Goal: Information Seeking & Learning: Learn about a topic

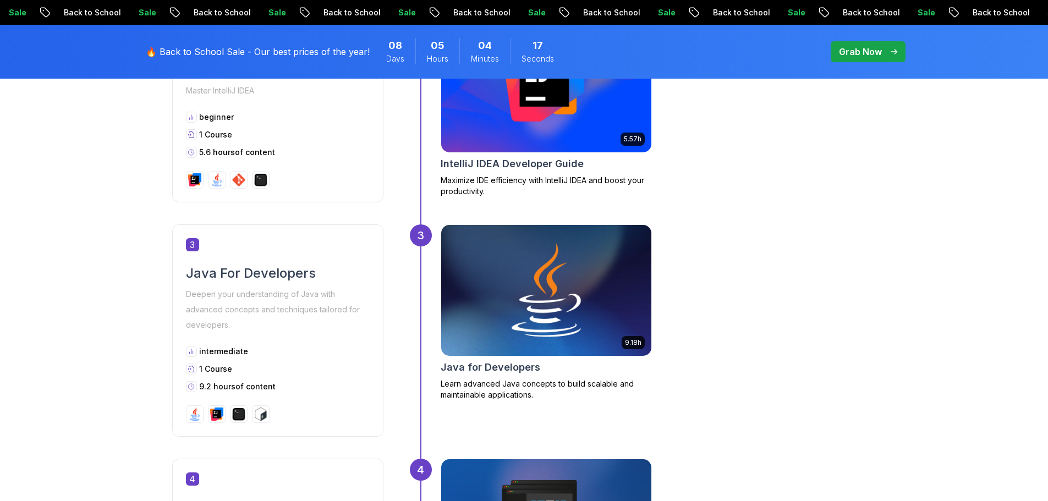
scroll to position [590, 0]
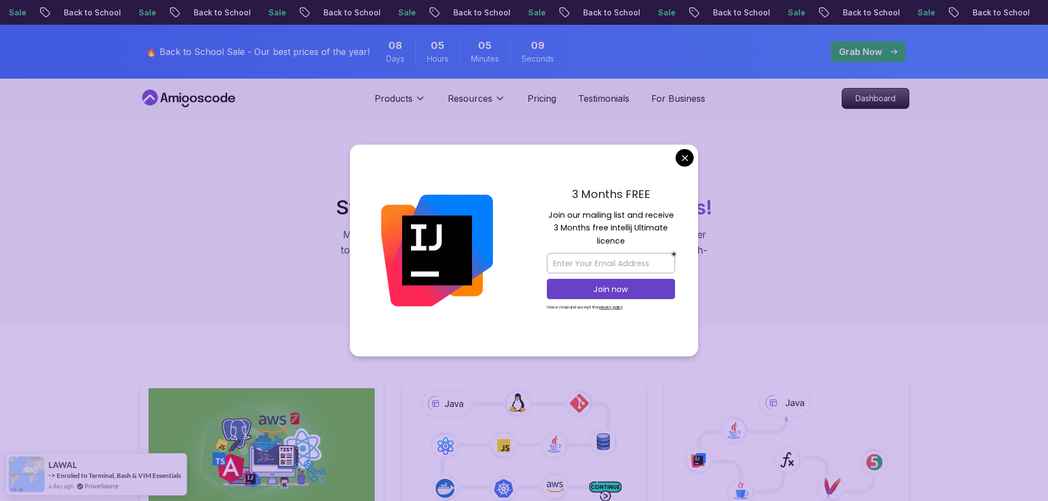
click at [684, 163] on div "Roadmaps Start with our Step-by-Step Roadmaps! Master in-demand tech skills wit…" at bounding box center [524, 222] width 1048 height 208
click at [742, 173] on div "Roadmaps Start with our Step-by-Step Roadmaps! Master in-demand tech skills wit…" at bounding box center [524, 222] width 770 height 102
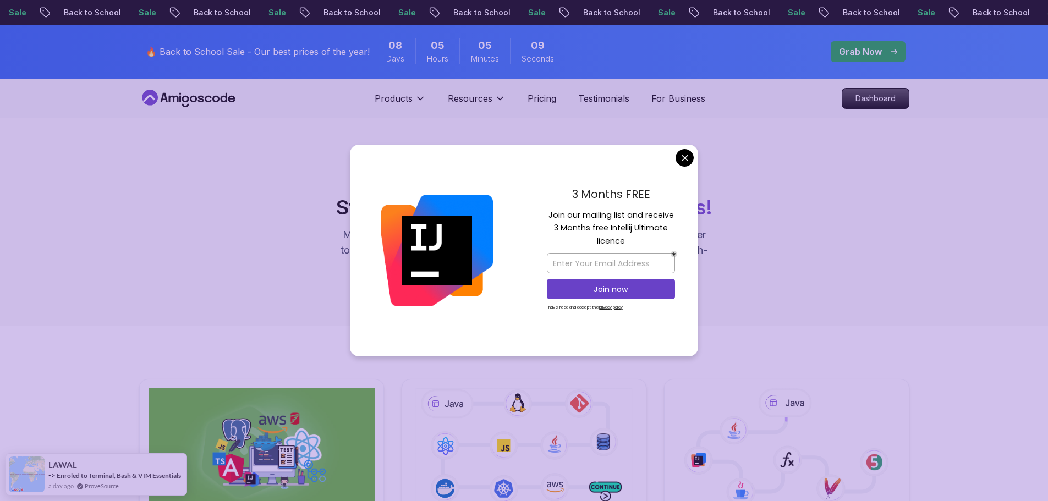
click at [686, 158] on div "Roadmaps Start with our Step-by-Step Roadmaps! Master in-demand tech skills wit…" at bounding box center [524, 222] width 1048 height 208
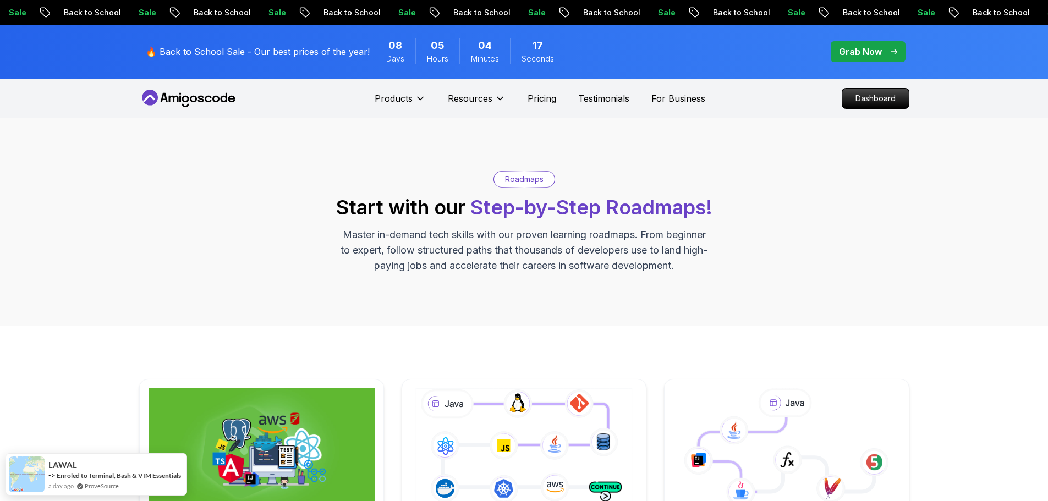
click at [686, 158] on div "Roadmaps Start with our Step-by-Step Roadmaps! Master in-demand tech skills wit…" at bounding box center [524, 222] width 1048 height 208
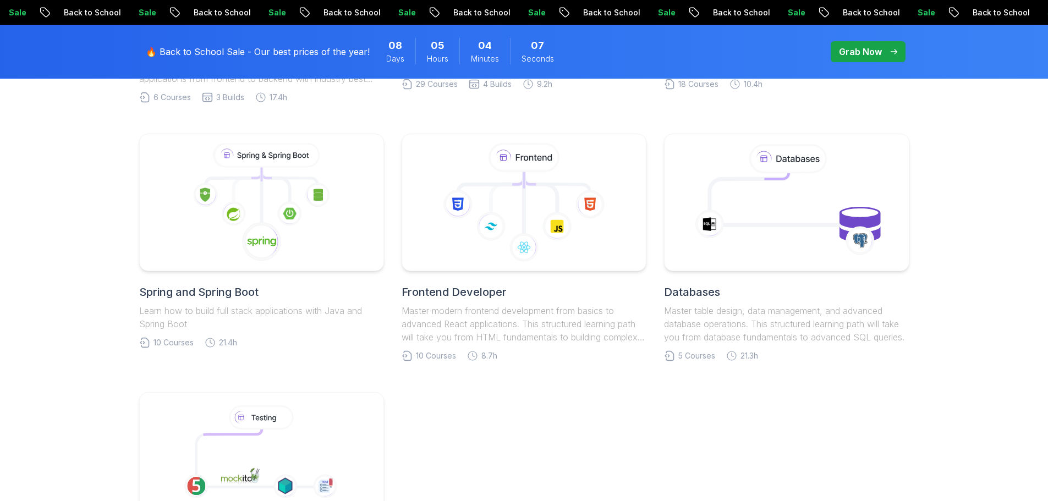
scroll to position [684, 0]
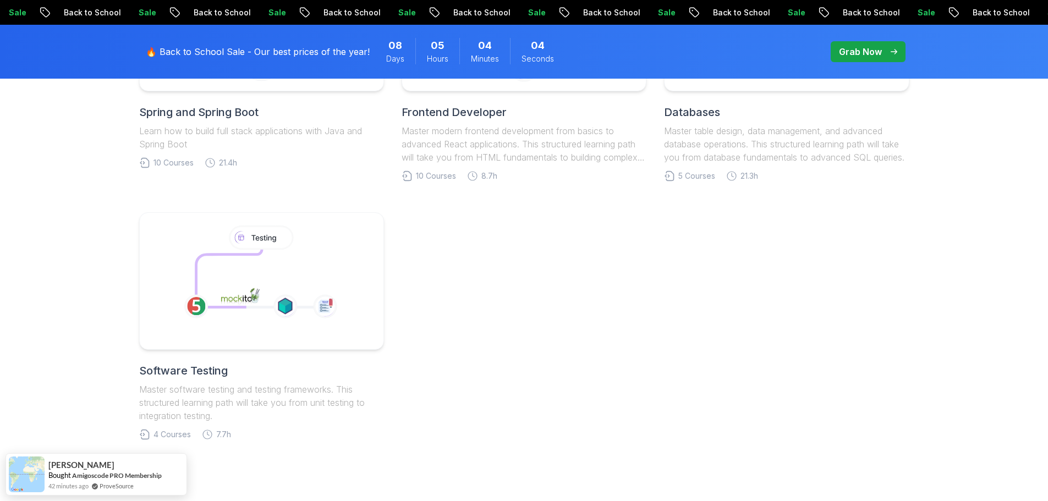
click at [199, 366] on h2 "Software Testing" at bounding box center [261, 370] width 245 height 15
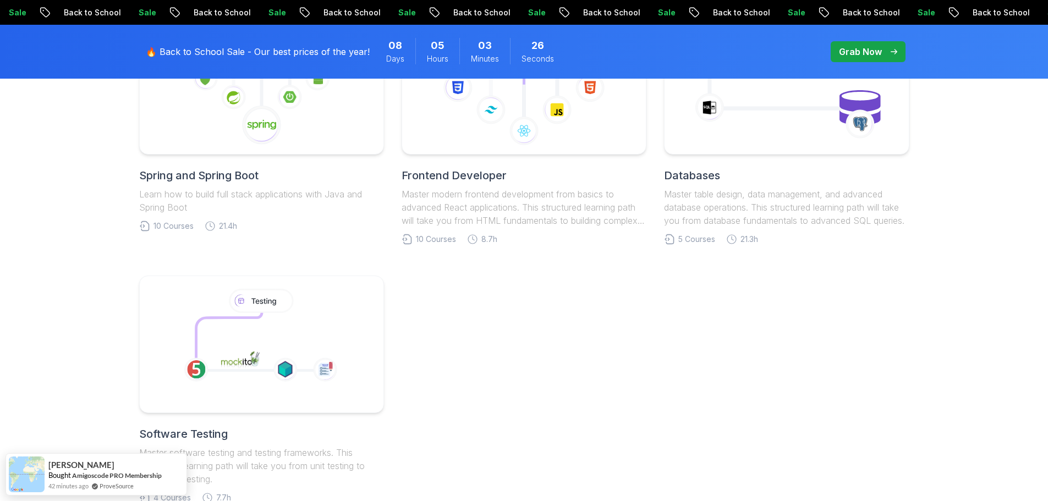
scroll to position [235, 0]
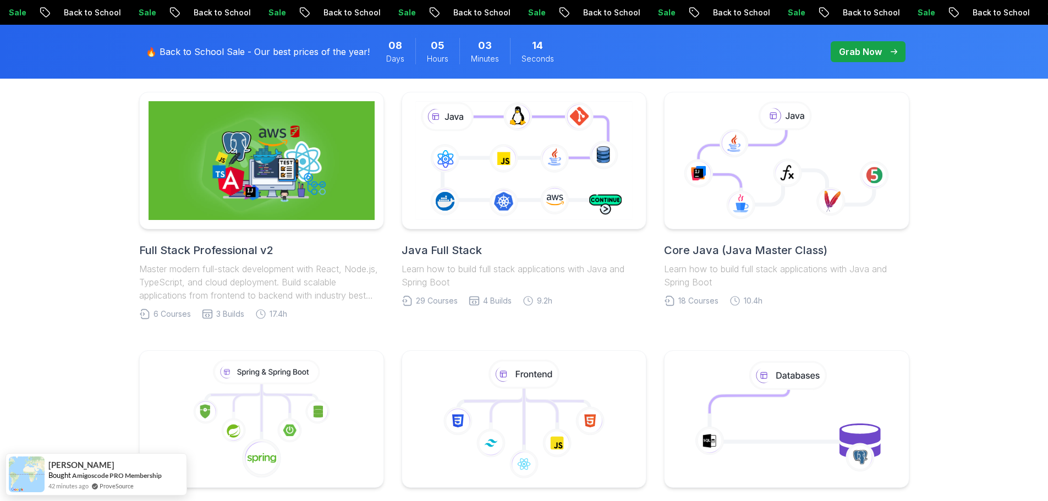
scroll to position [498, 0]
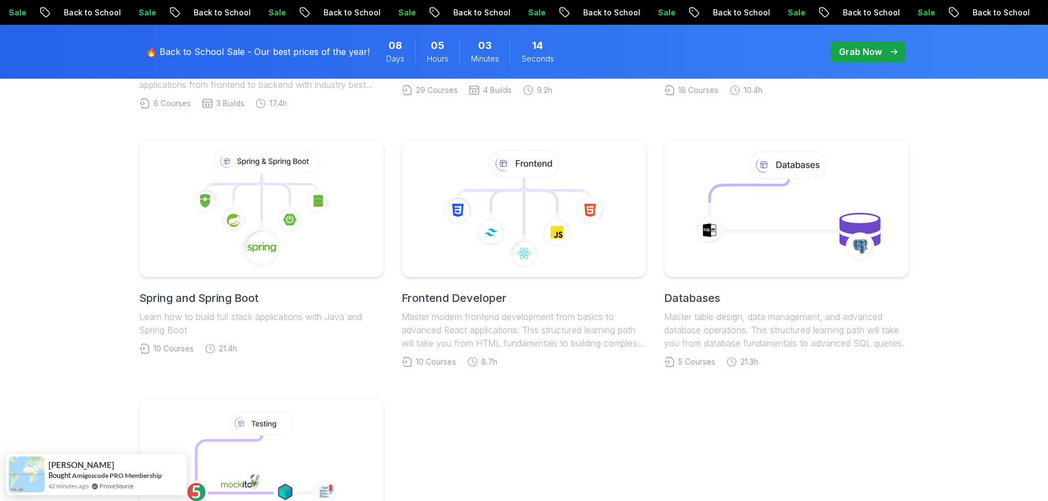
click at [685, 307] on div "Databases Master table design, data management, and advanced database operation…" at bounding box center [786, 319] width 245 height 59
click at [691, 291] on h2 "Databases" at bounding box center [786, 297] width 245 height 15
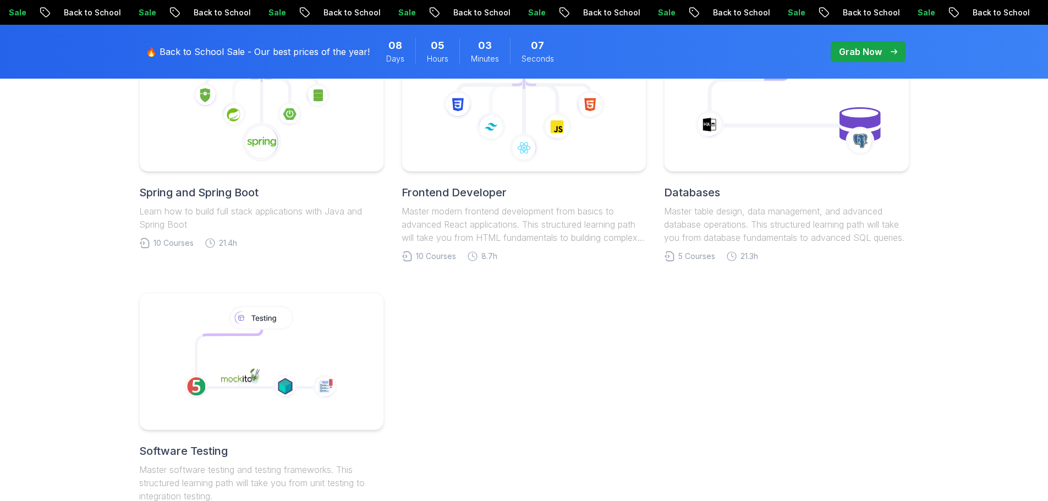
scroll to position [558, 0]
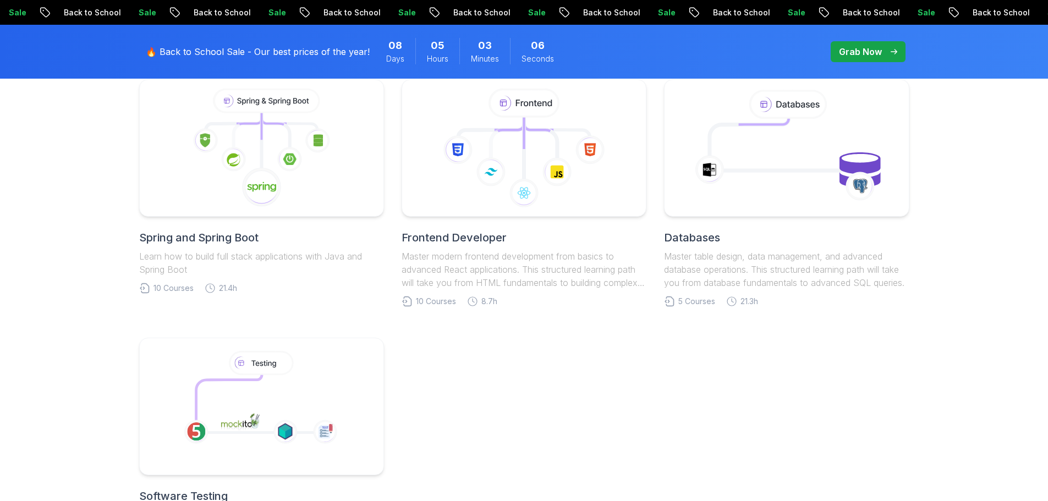
click at [699, 240] on h2 "Databases" at bounding box center [786, 237] width 245 height 15
click at [739, 163] on icon at bounding box center [786, 147] width 232 height 125
